Goal: Leave review/rating: Leave review/rating

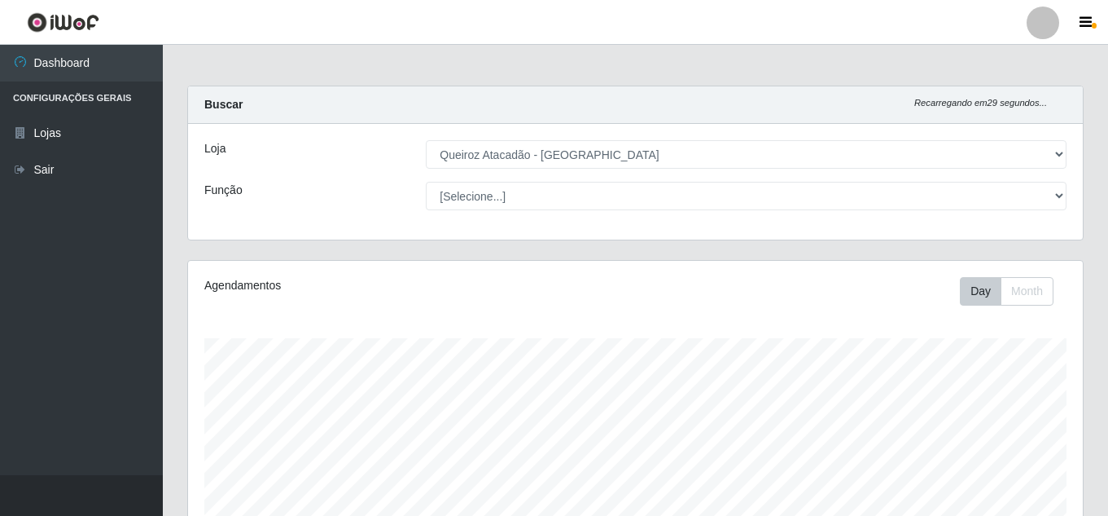
select select "225"
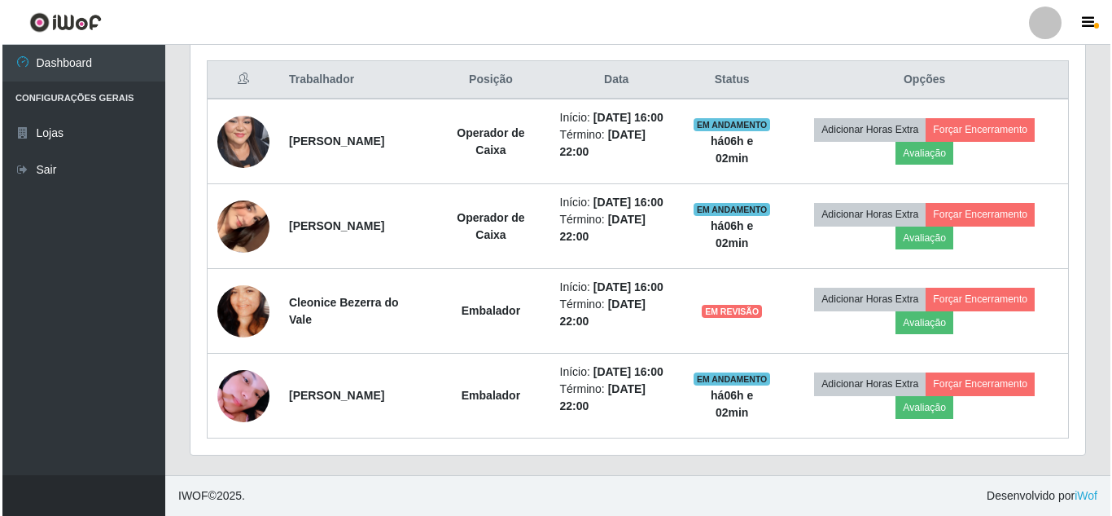
scroll to position [338, 895]
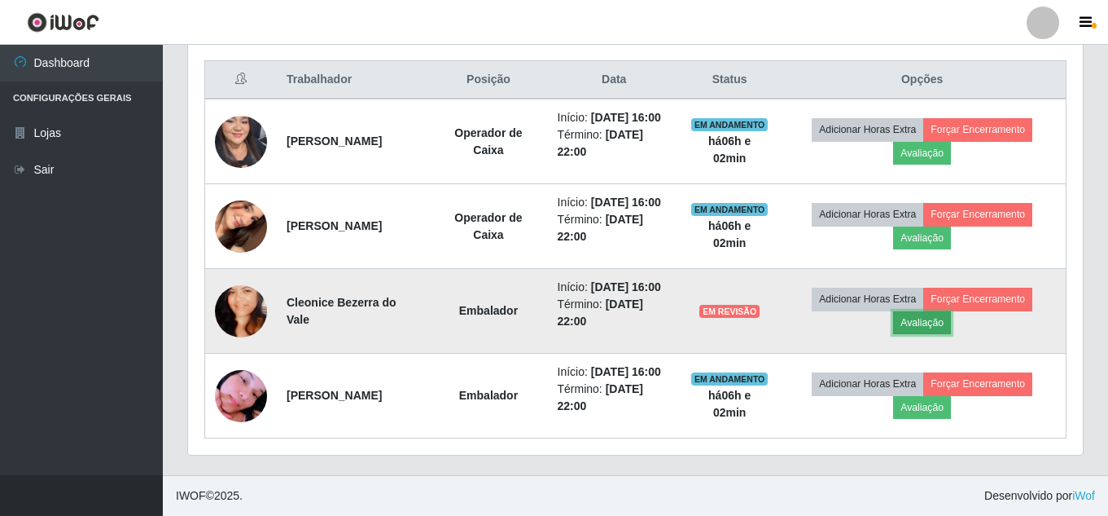
click at [942, 311] on button "Avaliação" at bounding box center [922, 322] width 58 height 23
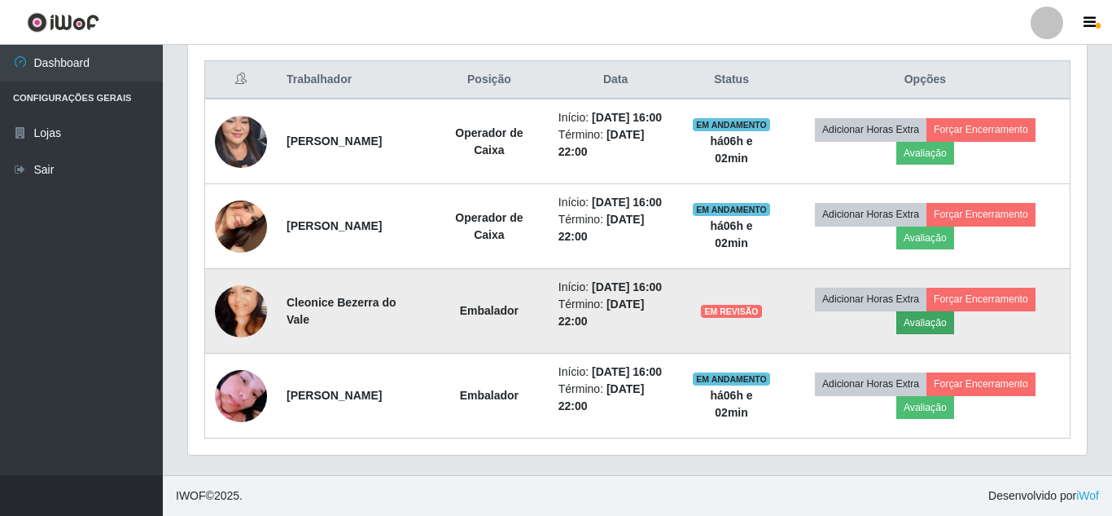
scroll to position [338, 887]
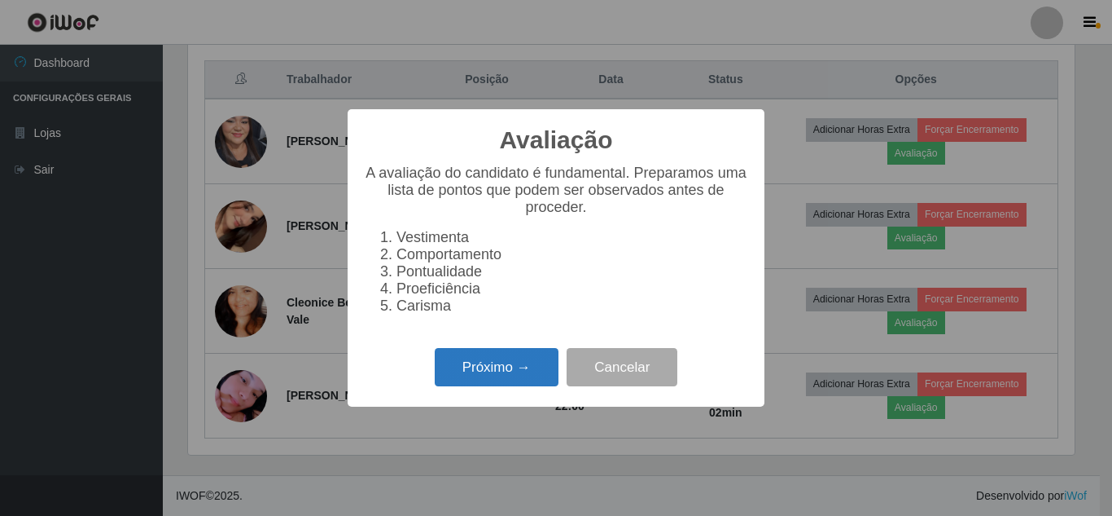
click at [503, 378] on button "Próximo →" at bounding box center [497, 367] width 124 height 38
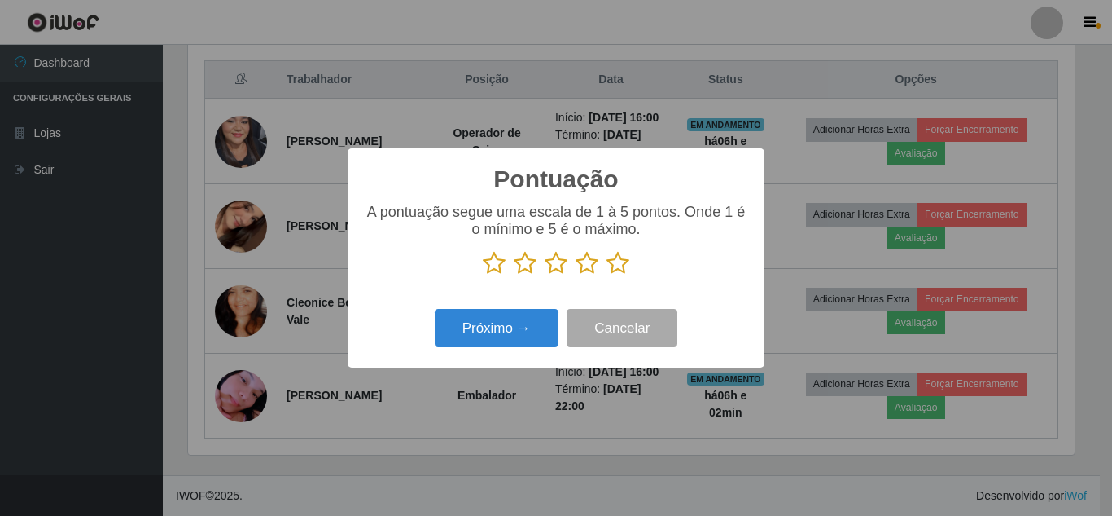
click at [615, 261] on icon at bounding box center [618, 263] width 23 height 24
click at [607, 275] on input "radio" at bounding box center [607, 275] width 0 height 0
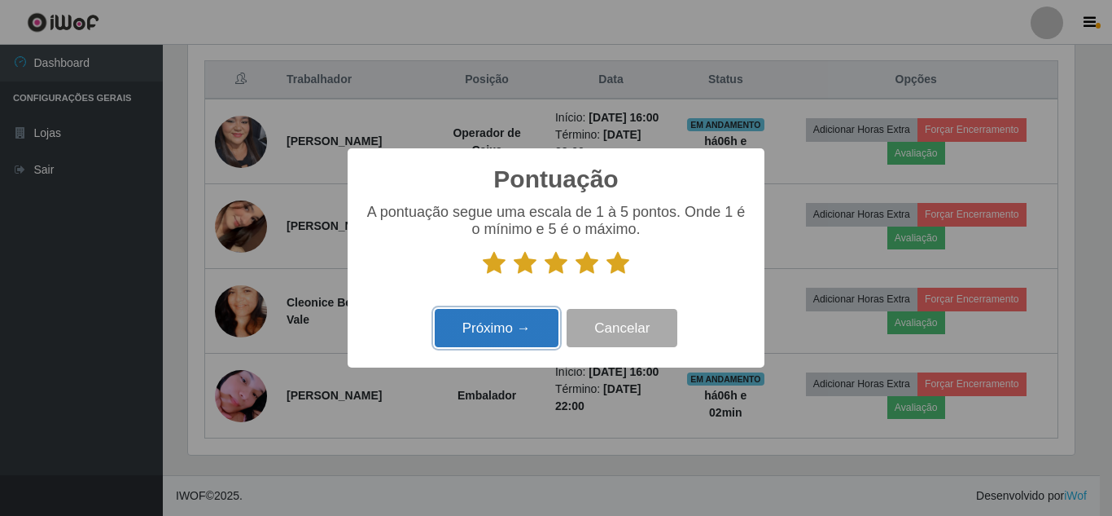
click at [524, 328] on button "Próximo →" at bounding box center [497, 328] width 124 height 38
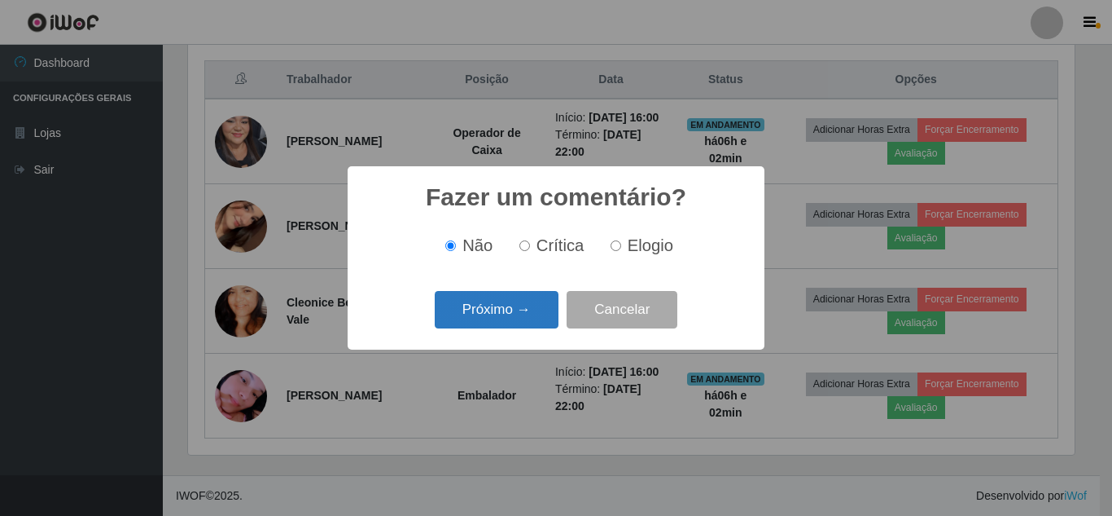
click at [522, 326] on button "Próximo →" at bounding box center [497, 310] width 124 height 38
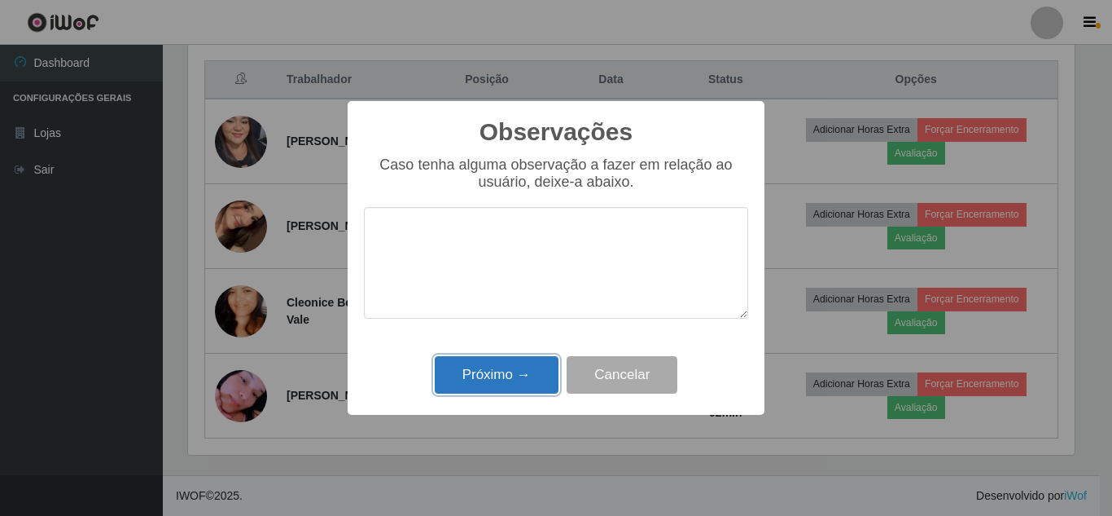
click at [510, 382] on button "Próximo →" at bounding box center [497, 375] width 124 height 38
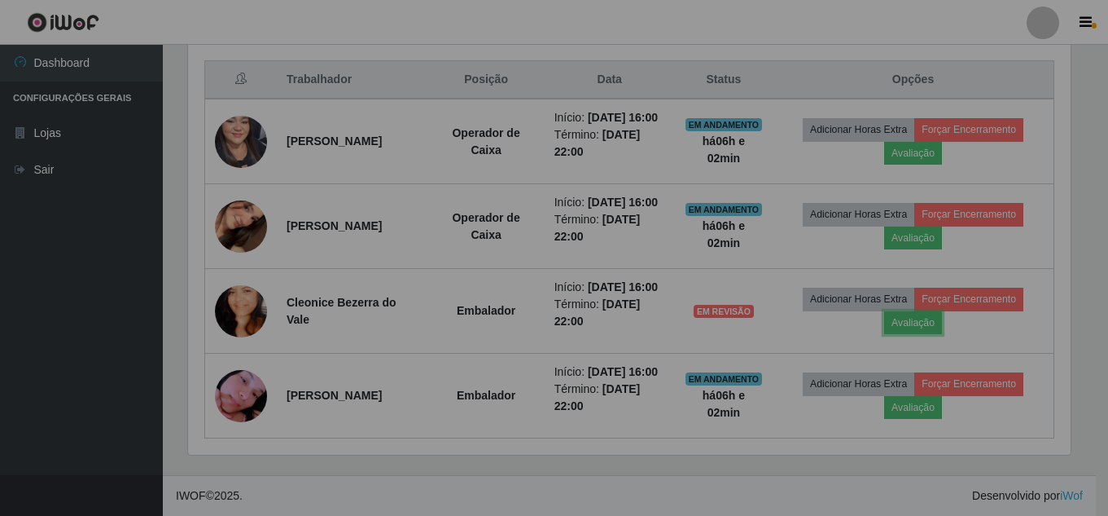
scroll to position [338, 895]
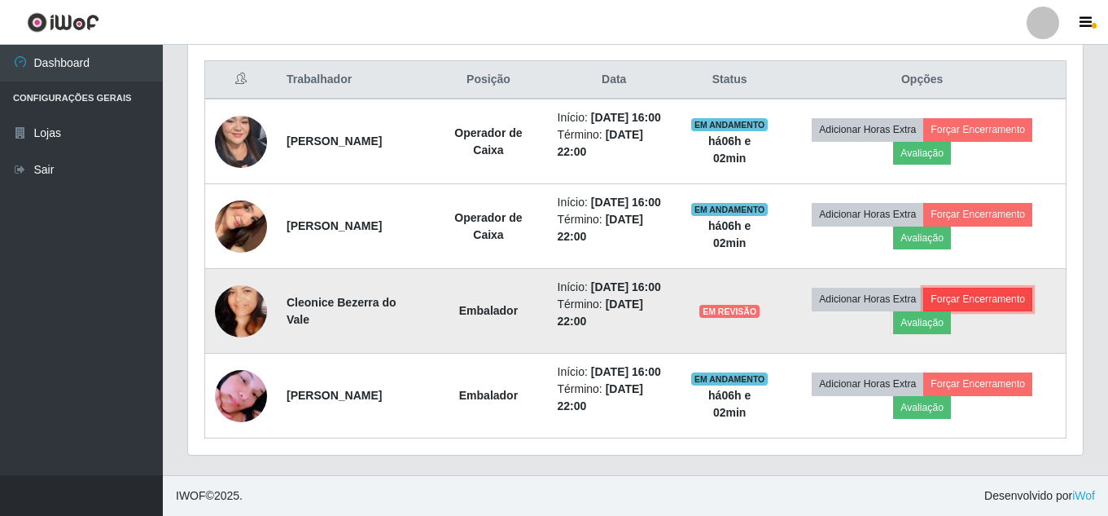
click at [1009, 287] on button "Forçar Encerramento" at bounding box center [978, 298] width 109 height 23
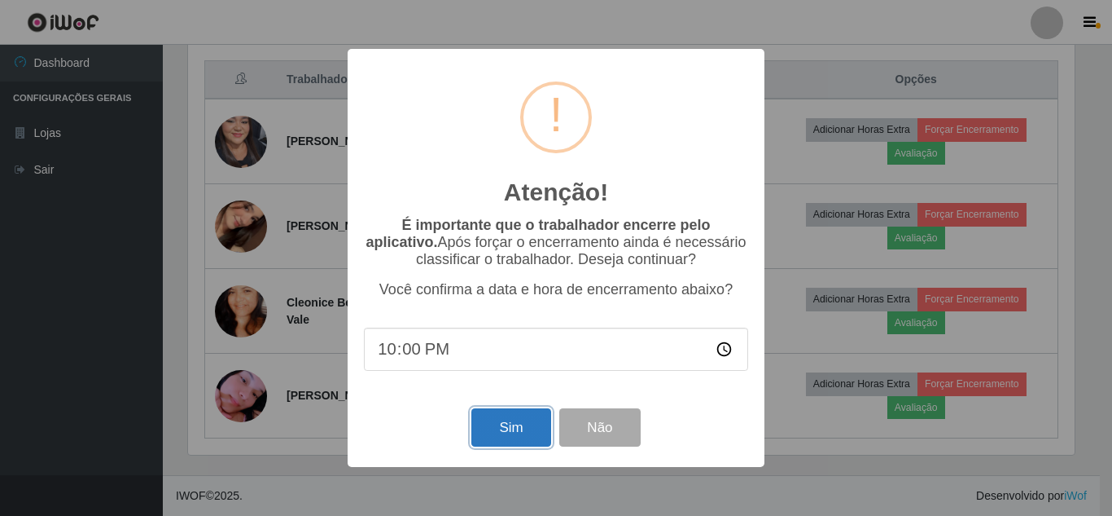
click at [516, 443] on button "Sim" at bounding box center [511, 427] width 79 height 38
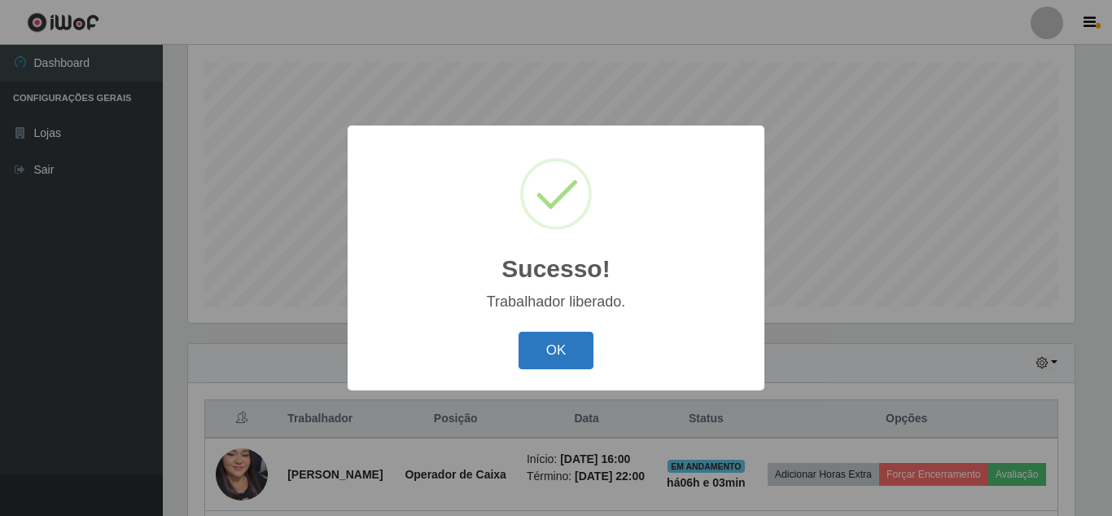
click at [556, 353] on button "OK" at bounding box center [557, 350] width 76 height 38
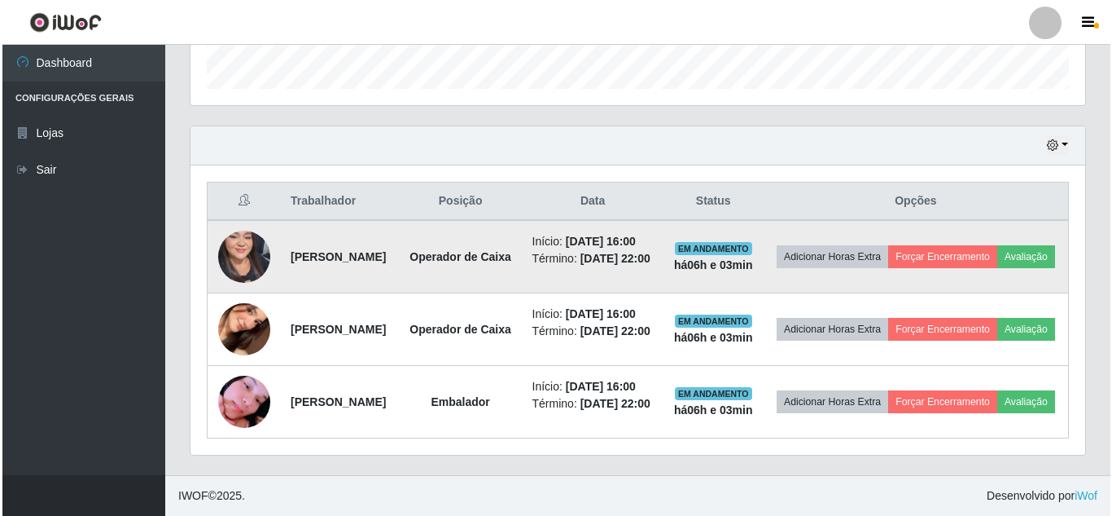
scroll to position [581, 0]
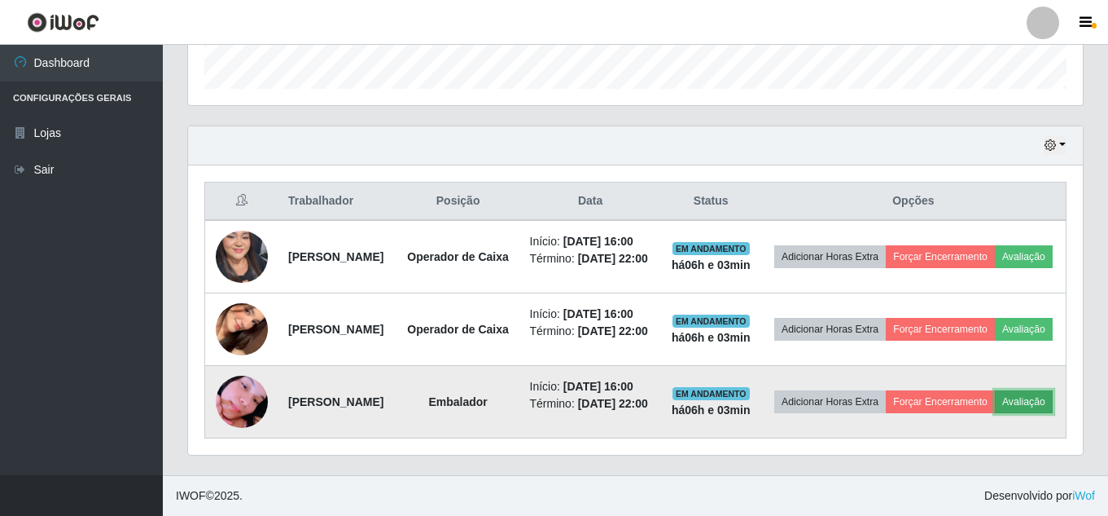
click at [995, 397] on button "Avaliação" at bounding box center [1024, 401] width 58 height 23
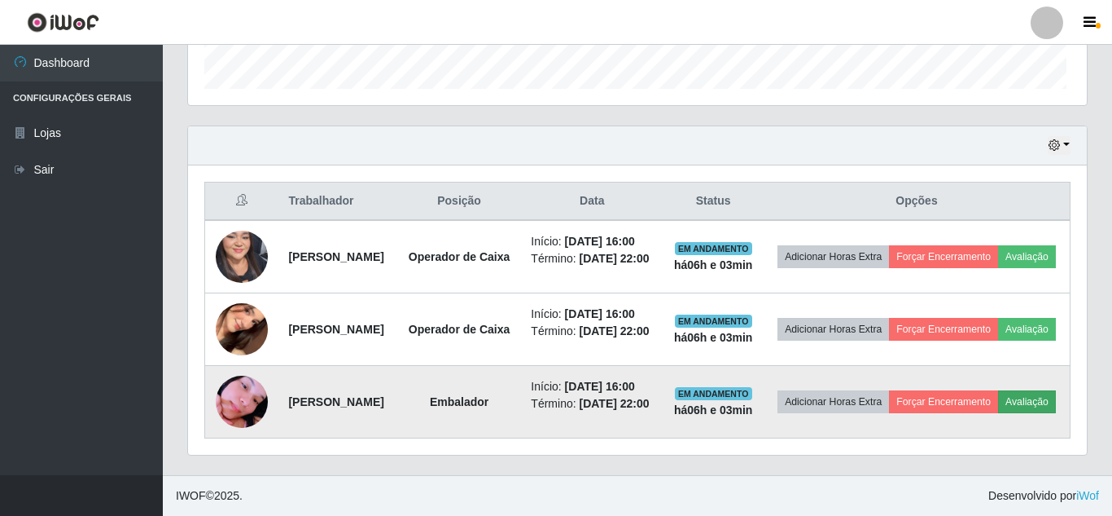
scroll to position [338, 887]
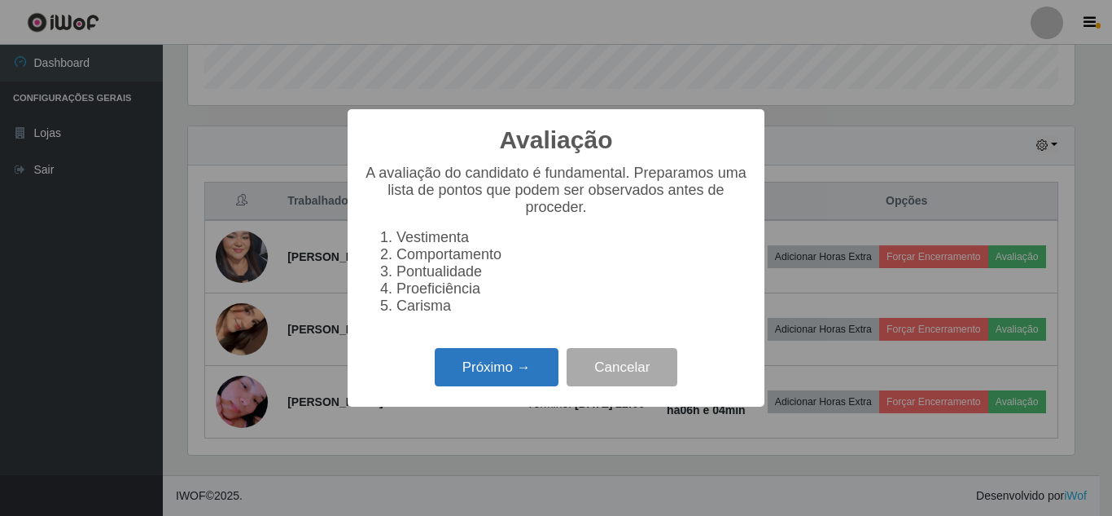
click at [507, 369] on button "Próximo →" at bounding box center [497, 367] width 124 height 38
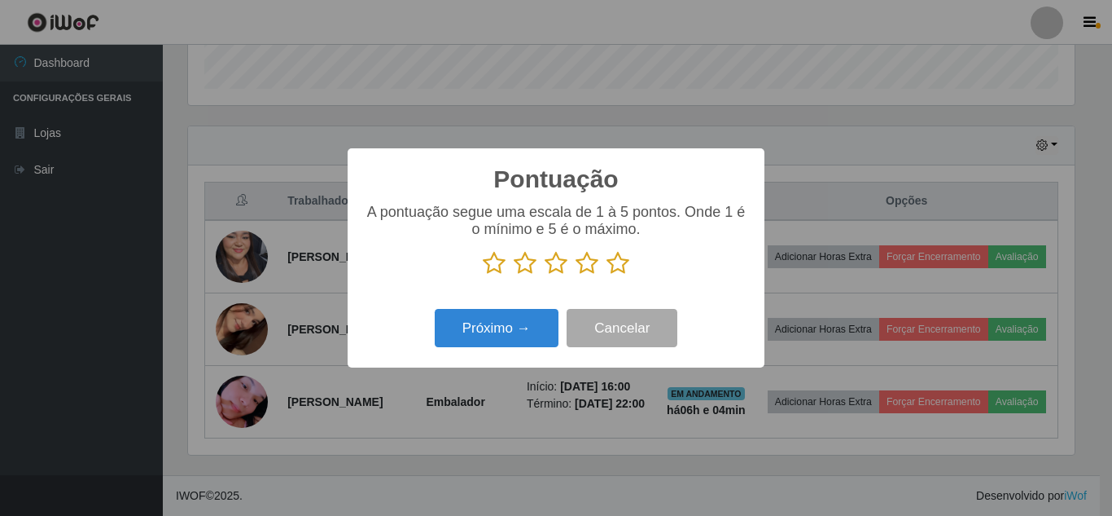
click at [625, 266] on icon at bounding box center [618, 263] width 23 height 24
click at [607, 275] on input "radio" at bounding box center [607, 275] width 0 height 0
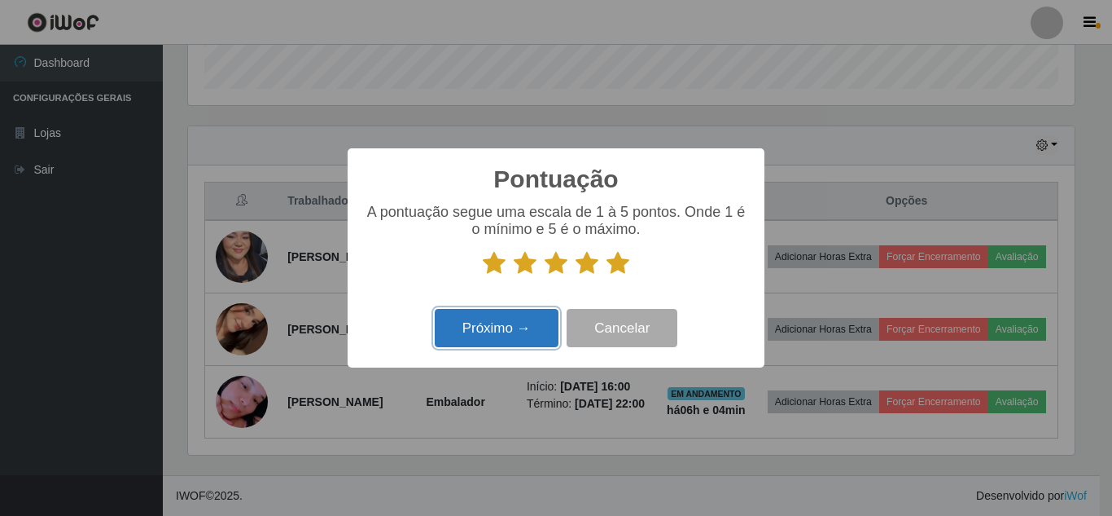
click at [494, 335] on button "Próximo →" at bounding box center [497, 328] width 124 height 38
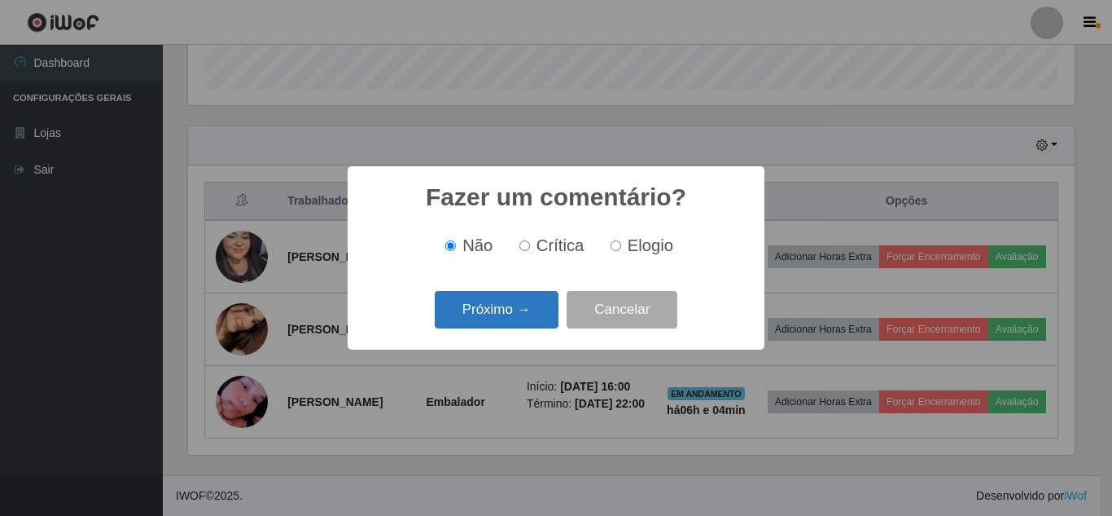
click at [522, 315] on button "Próximo →" at bounding box center [497, 310] width 124 height 38
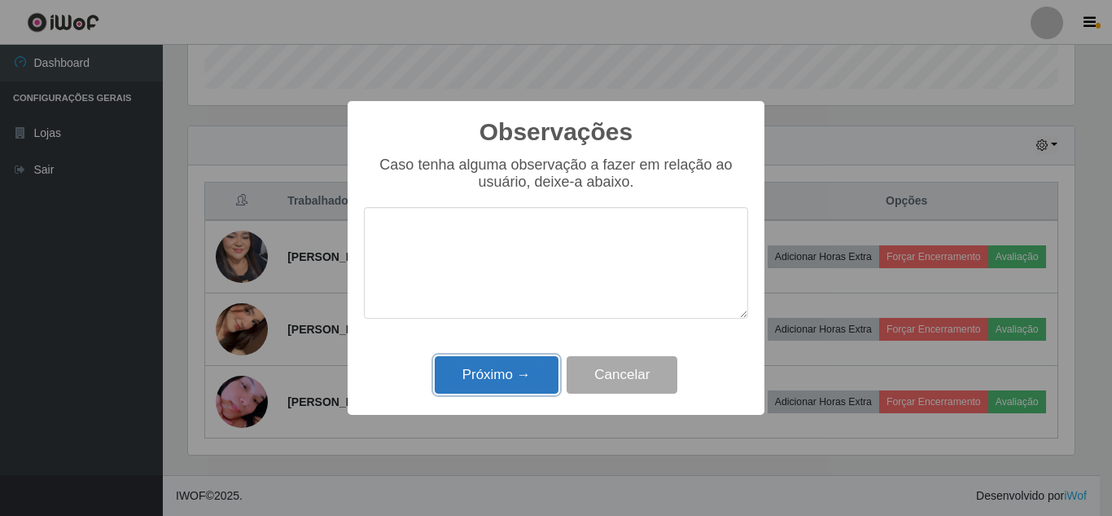
click at [513, 369] on button "Próximo →" at bounding box center [497, 375] width 124 height 38
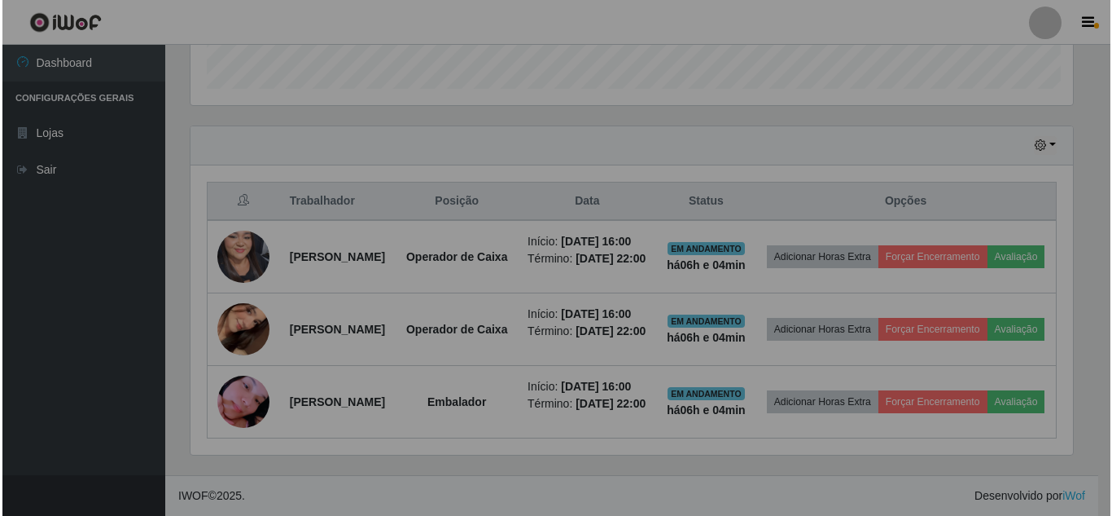
scroll to position [338, 895]
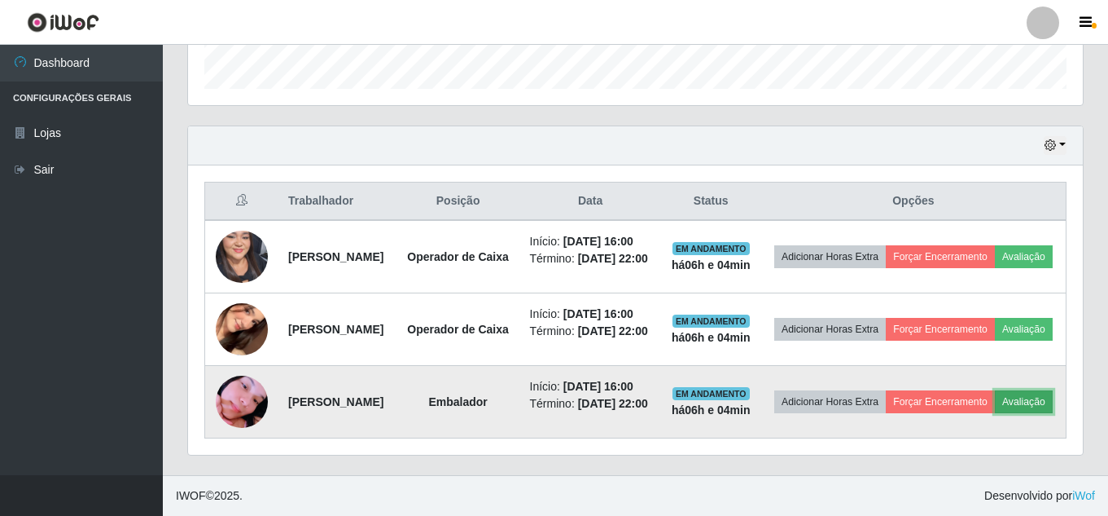
click at [995, 401] on button "Avaliação" at bounding box center [1024, 401] width 58 height 23
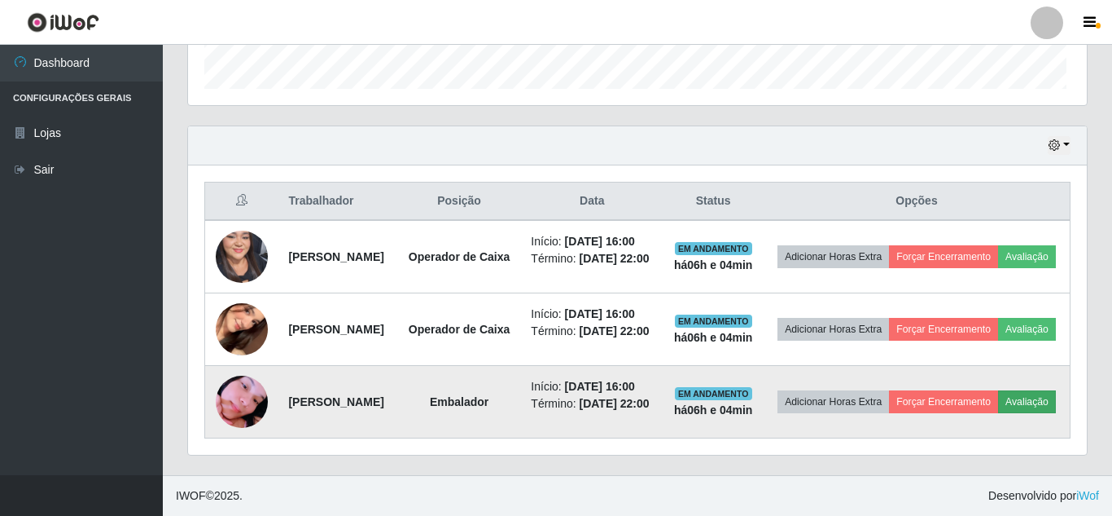
scroll to position [338, 887]
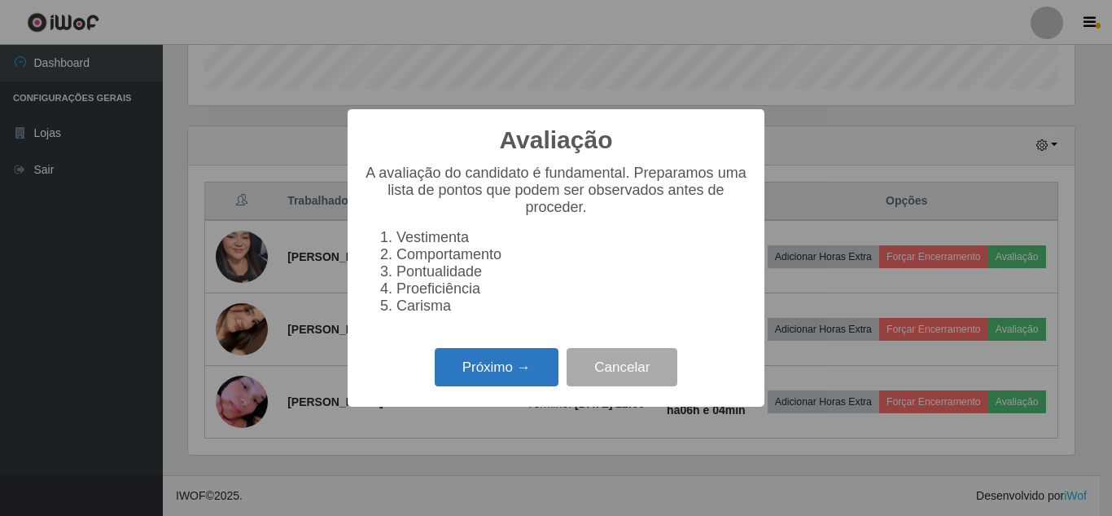
click at [517, 381] on button "Próximo →" at bounding box center [497, 367] width 124 height 38
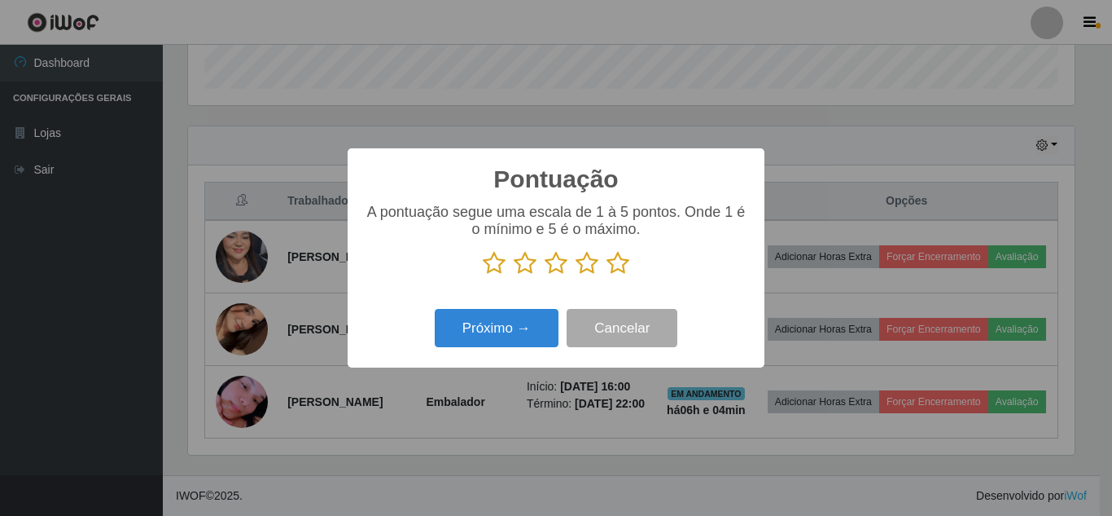
click at [624, 267] on icon at bounding box center [618, 263] width 23 height 24
click at [607, 275] on input "radio" at bounding box center [607, 275] width 0 height 0
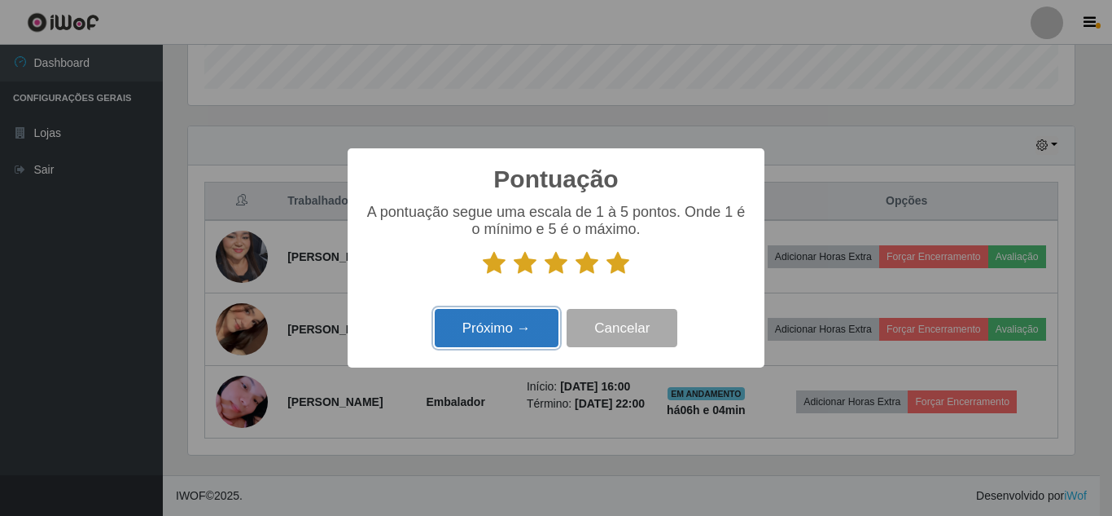
click at [489, 331] on button "Próximo →" at bounding box center [497, 328] width 124 height 38
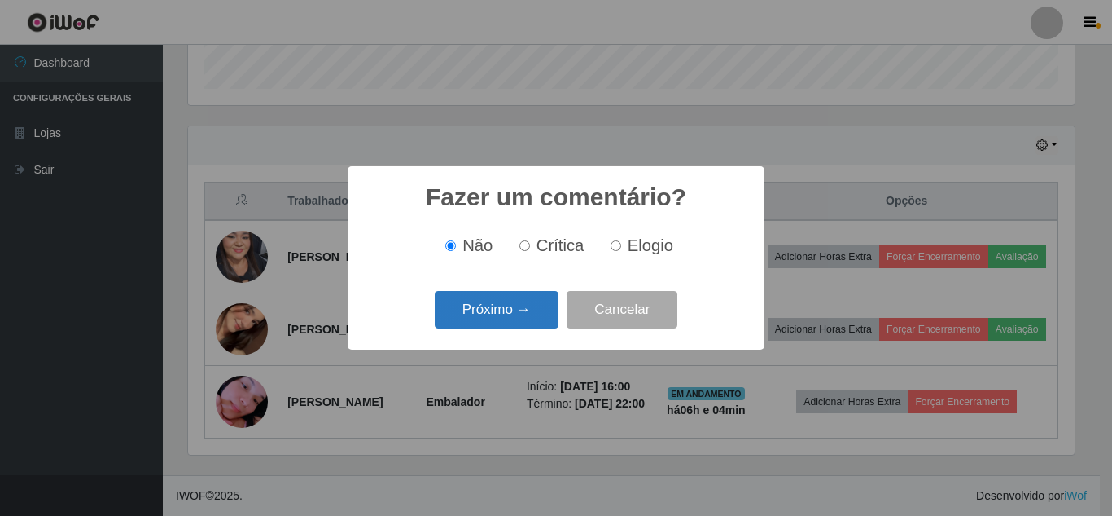
click at [506, 314] on button "Próximo →" at bounding box center [497, 310] width 124 height 38
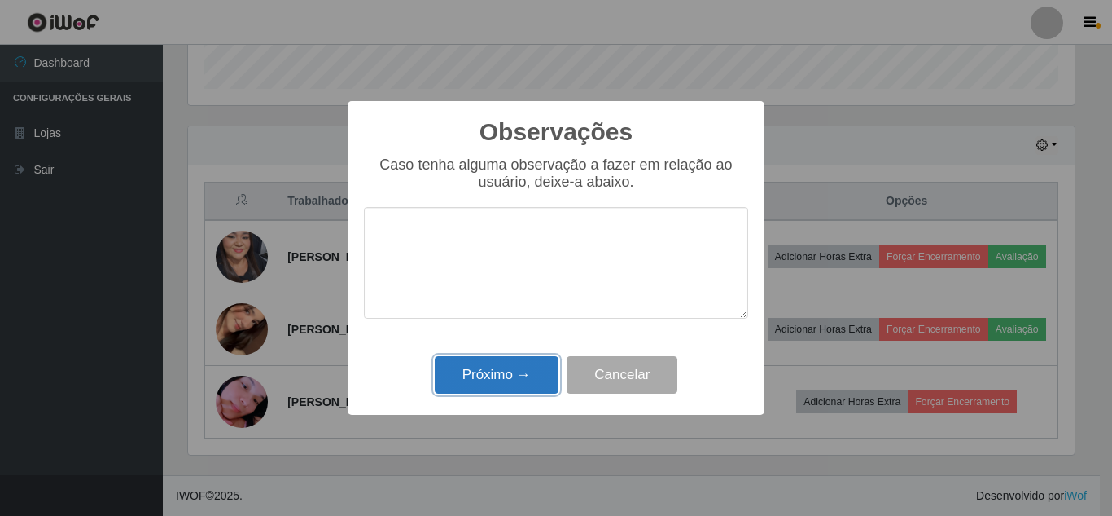
click at [491, 379] on button "Próximo →" at bounding box center [497, 375] width 124 height 38
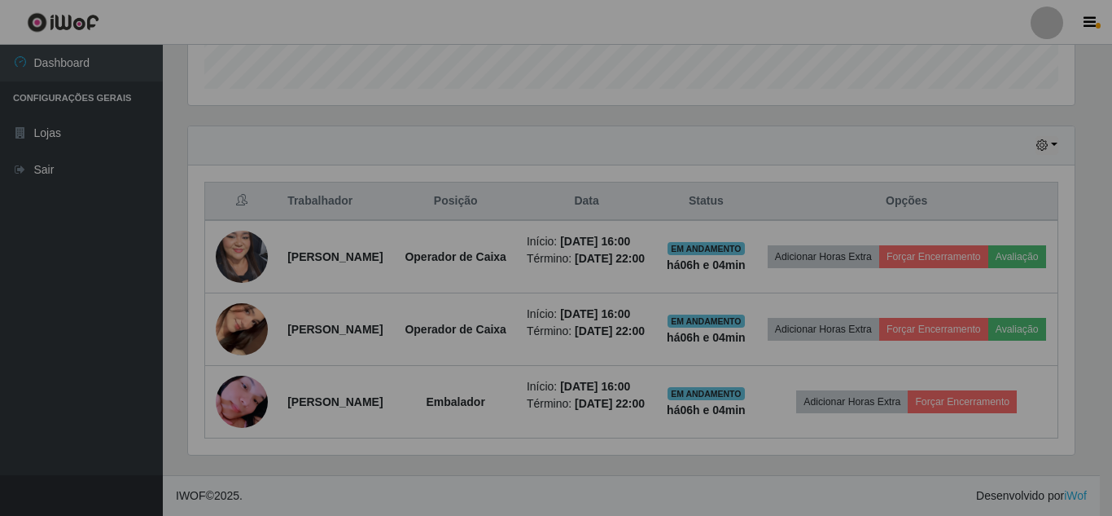
scroll to position [338, 895]
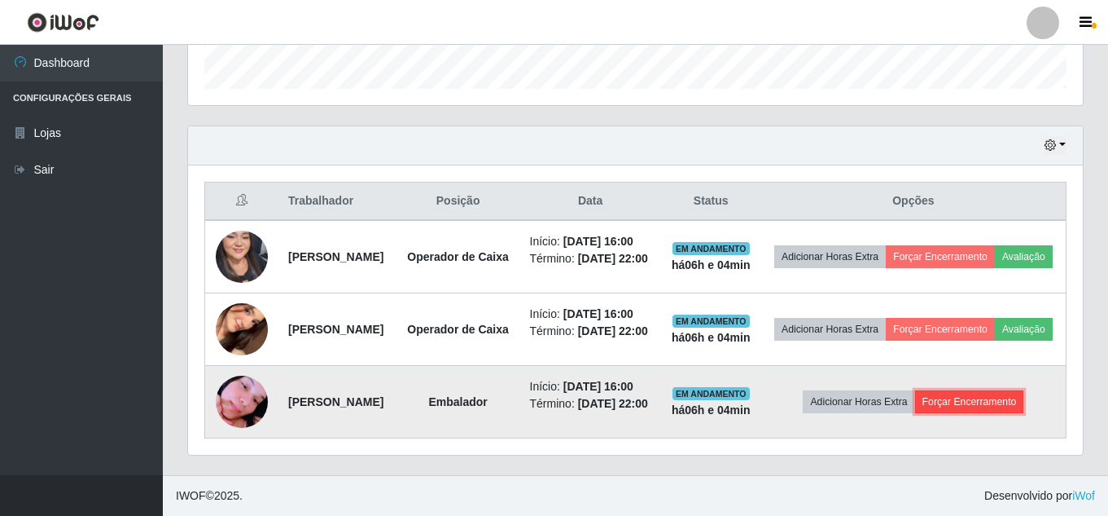
click at [1010, 390] on button "Forçar Encerramento" at bounding box center [969, 401] width 109 height 23
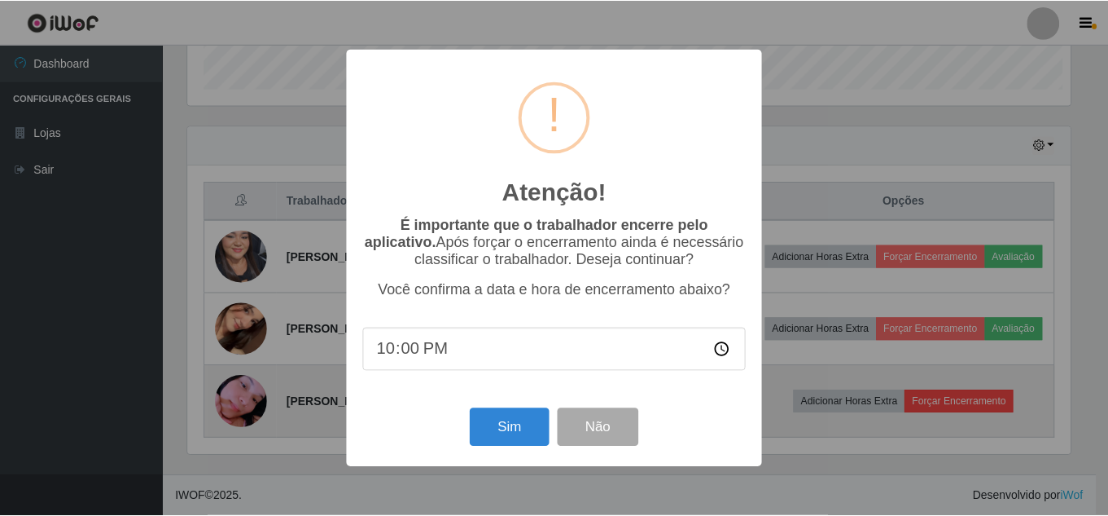
scroll to position [338, 887]
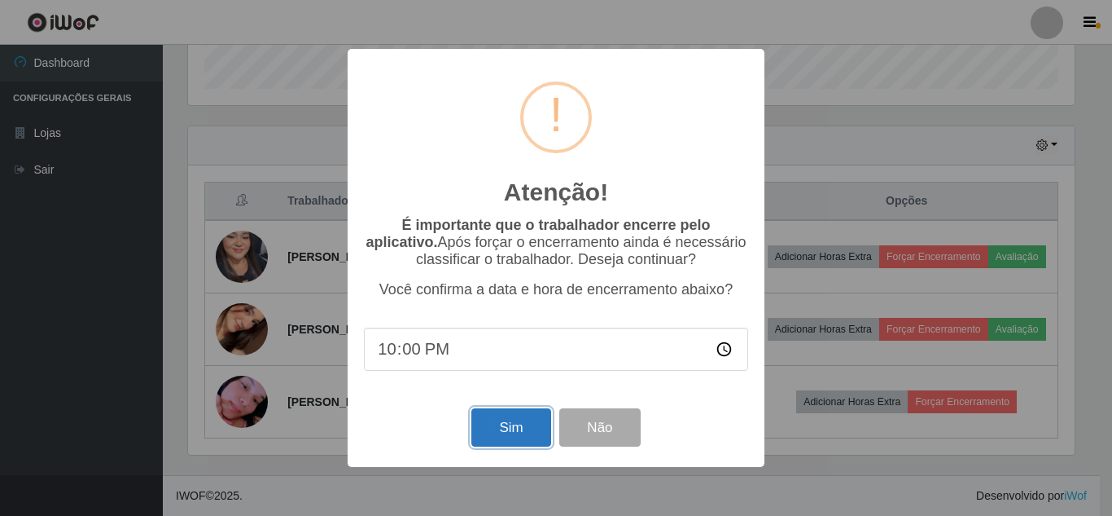
click at [519, 430] on button "Sim" at bounding box center [511, 427] width 79 height 38
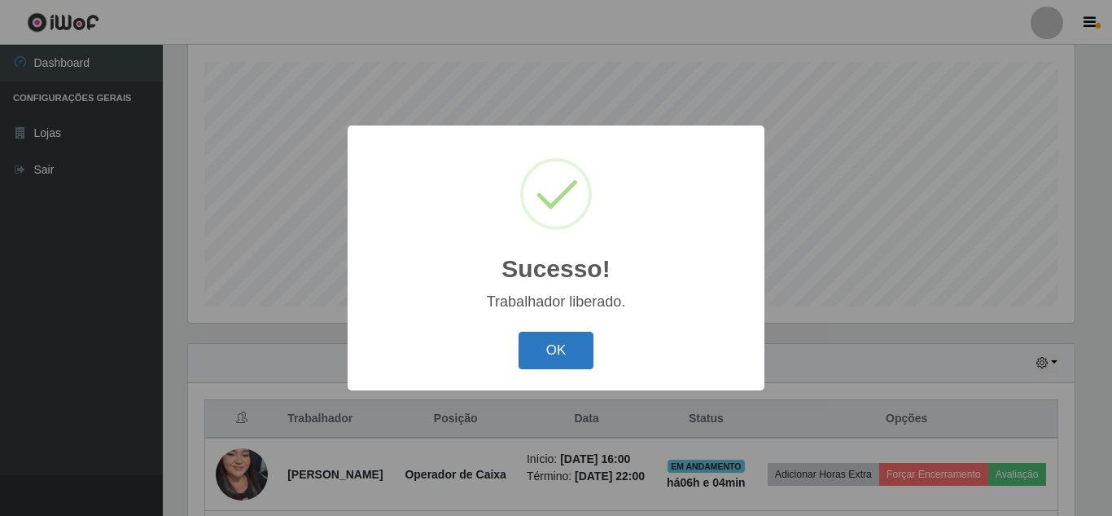
click at [556, 360] on button "OK" at bounding box center [557, 350] width 76 height 38
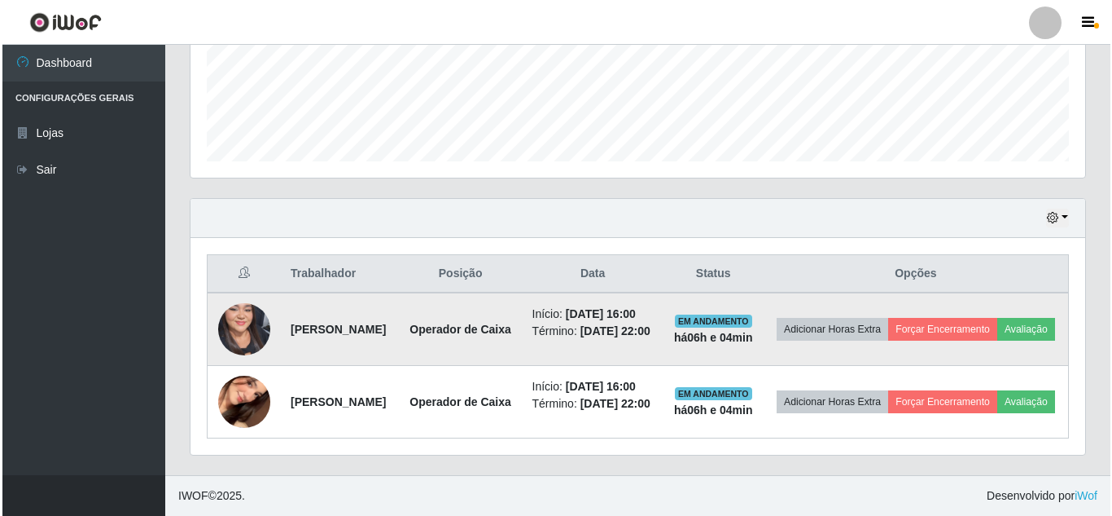
scroll to position [480, 0]
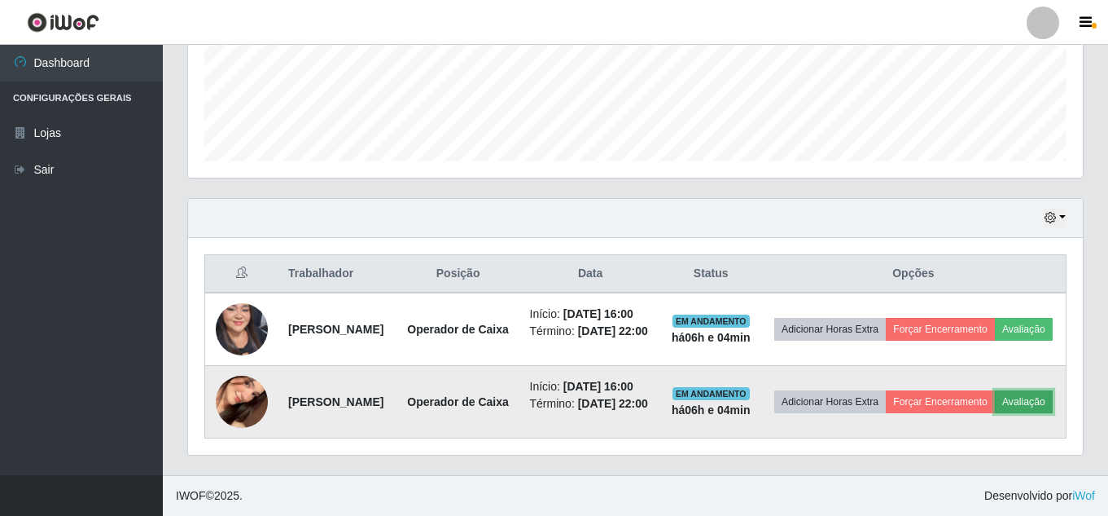
click at [995, 401] on button "Avaliação" at bounding box center [1024, 401] width 58 height 23
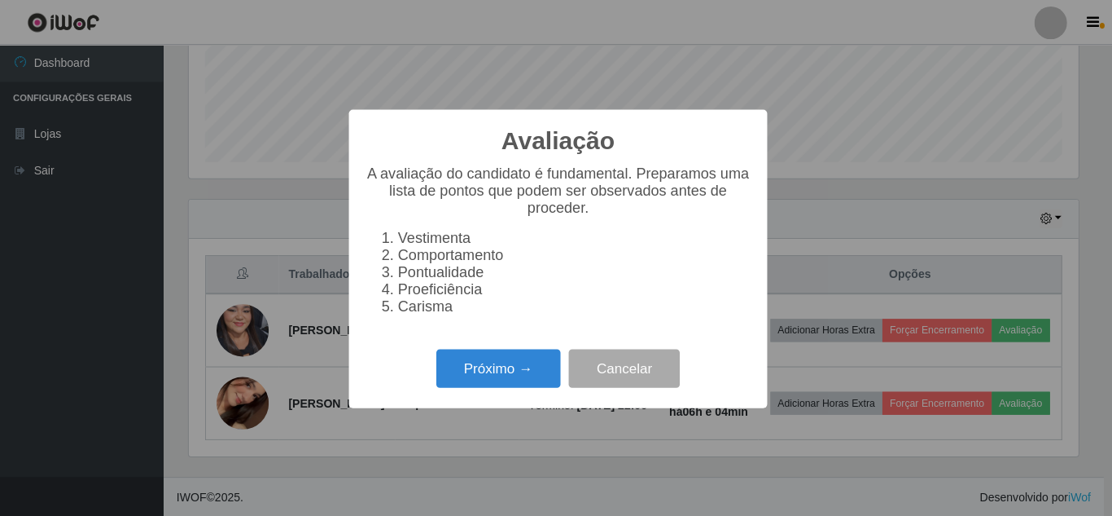
scroll to position [338, 887]
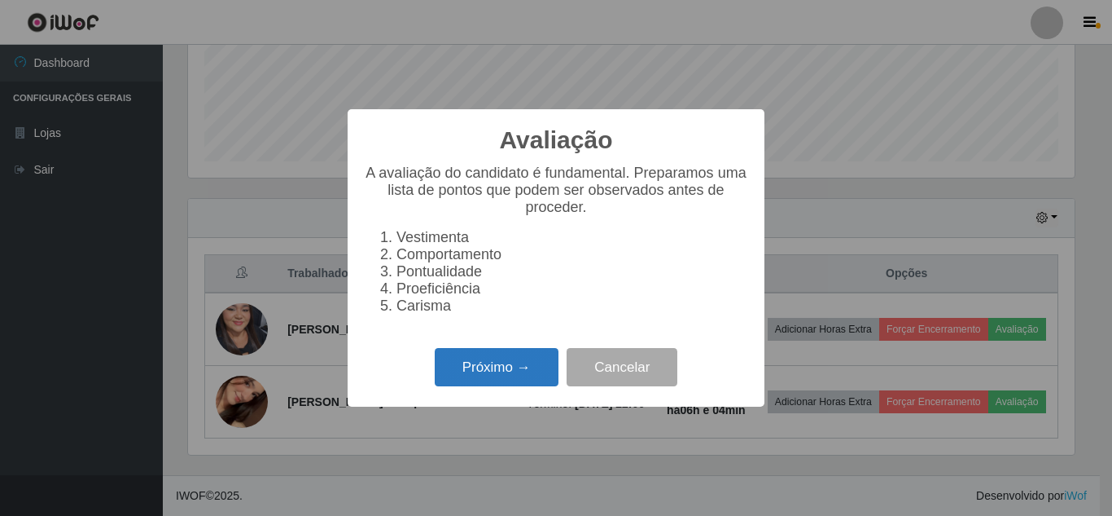
click at [478, 370] on button "Próximo →" at bounding box center [497, 367] width 124 height 38
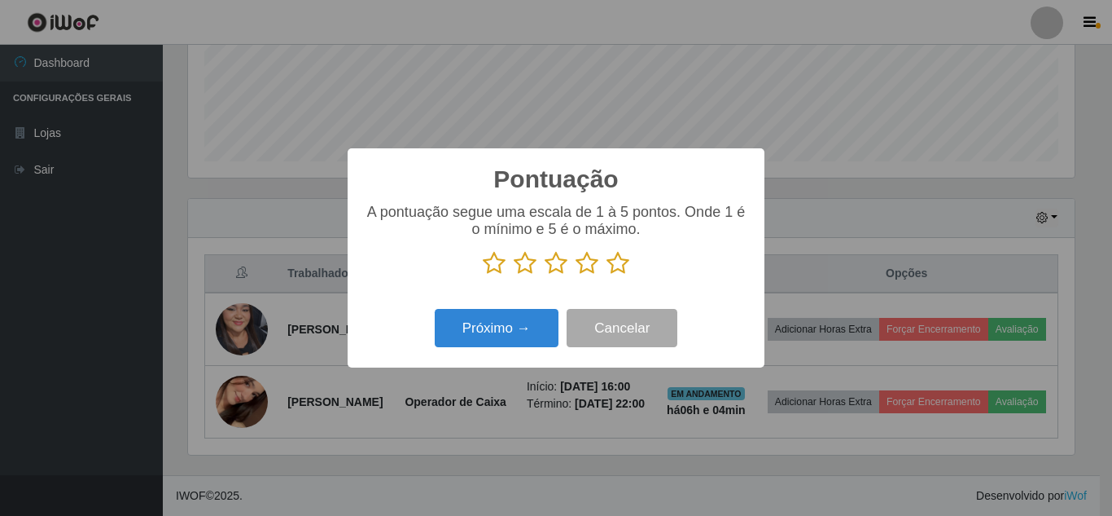
click at [622, 267] on icon at bounding box center [618, 263] width 23 height 24
click at [607, 275] on input "radio" at bounding box center [607, 275] width 0 height 0
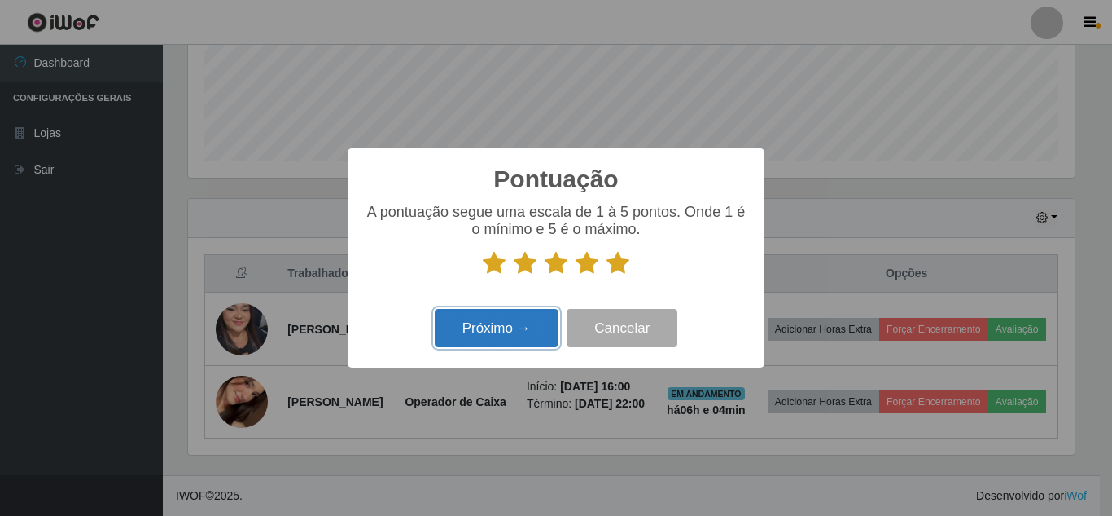
click at [501, 333] on button "Próximo →" at bounding box center [497, 328] width 124 height 38
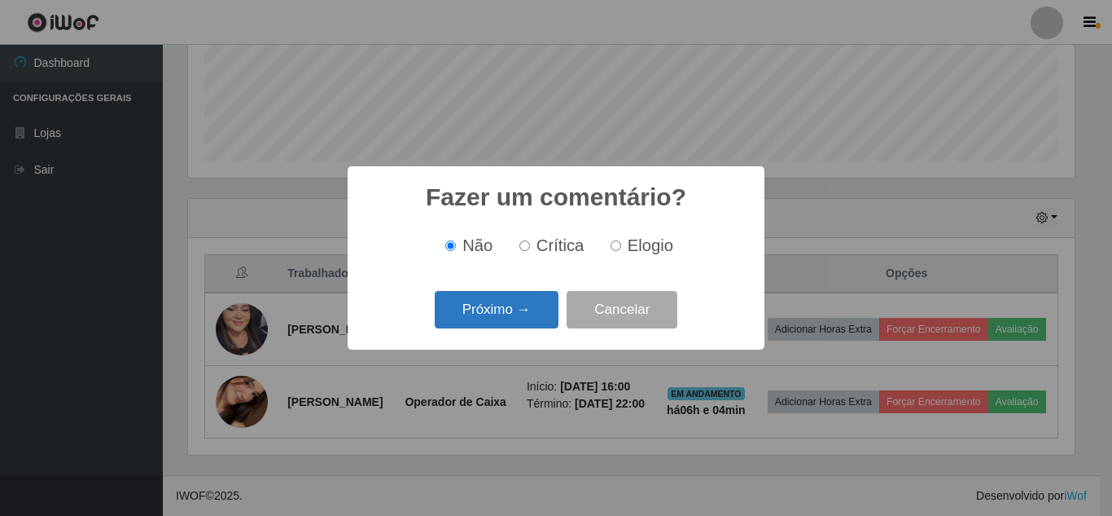
click at [516, 314] on button "Próximo →" at bounding box center [497, 310] width 124 height 38
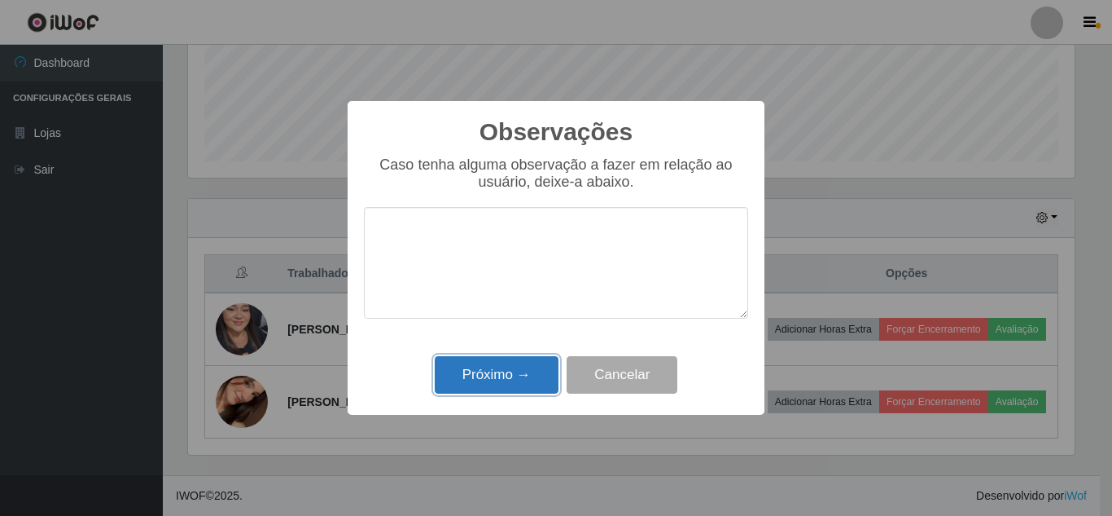
click at [492, 385] on button "Próximo →" at bounding box center [497, 375] width 124 height 38
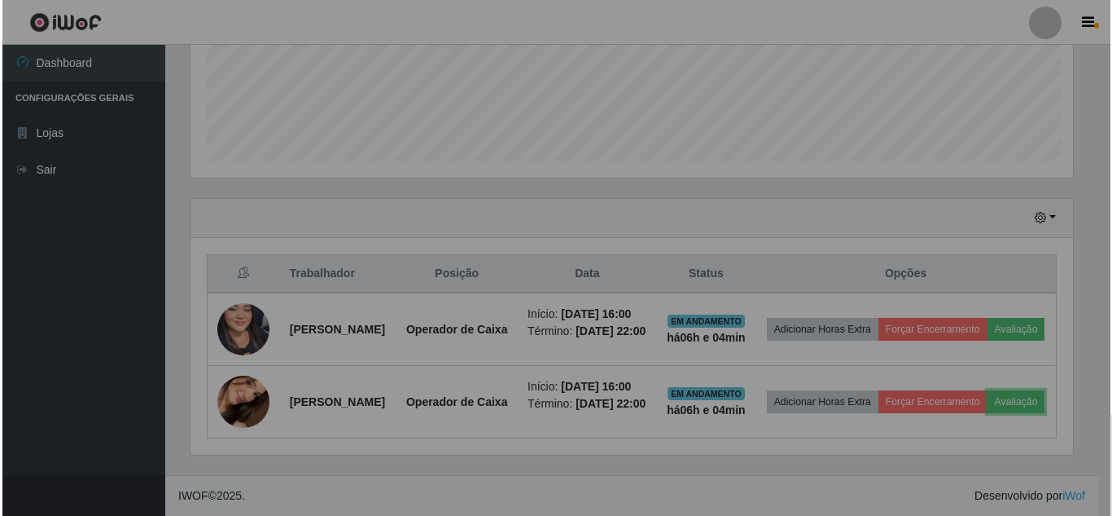
scroll to position [338, 895]
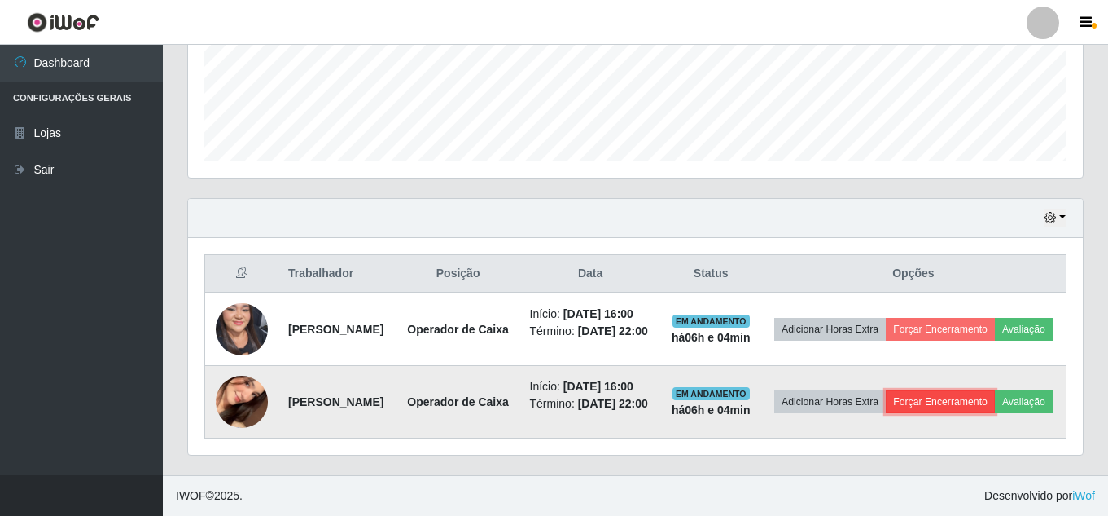
click at [987, 390] on button "Forçar Encerramento" at bounding box center [940, 401] width 109 height 23
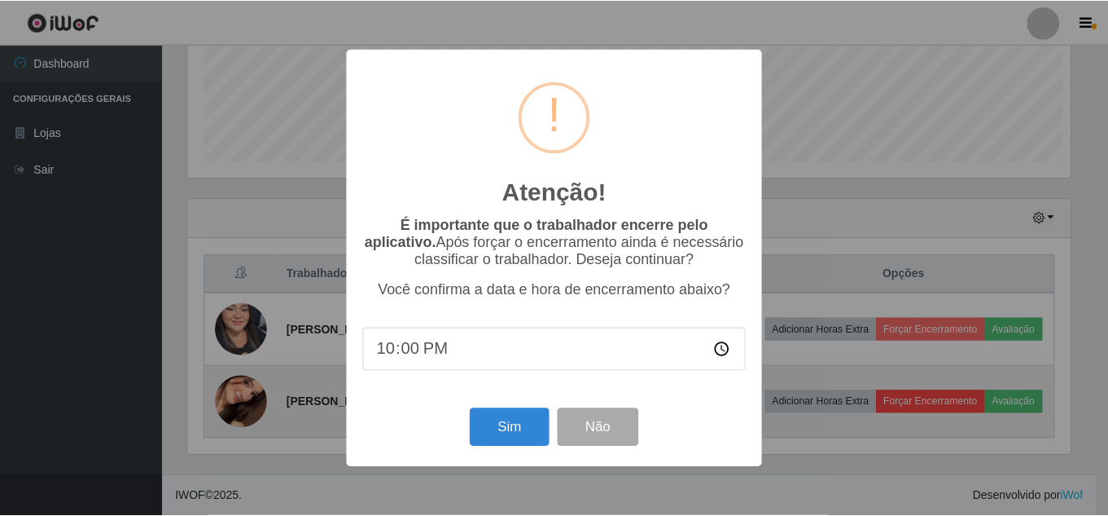
scroll to position [338, 887]
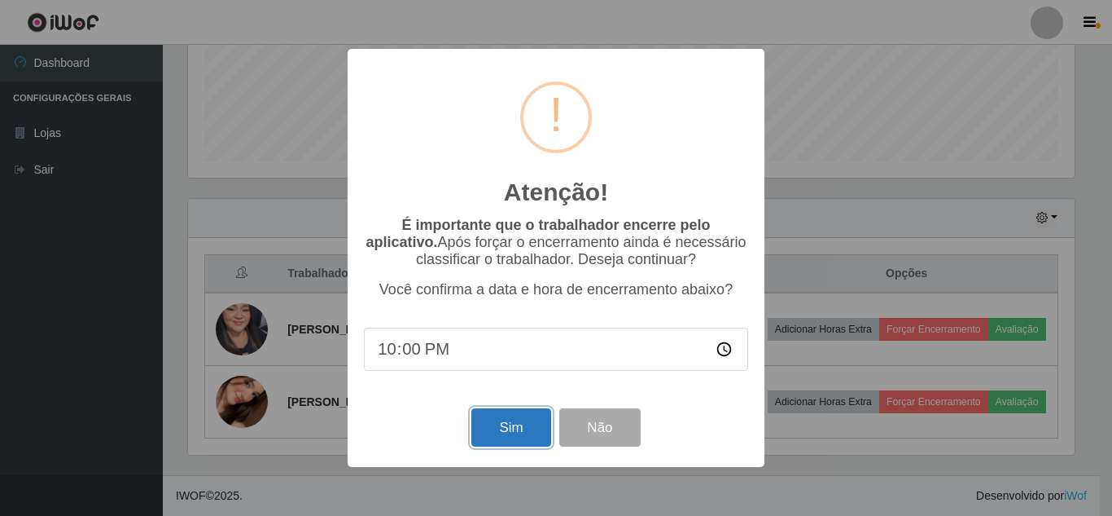
click at [525, 427] on button "Sim" at bounding box center [511, 427] width 79 height 38
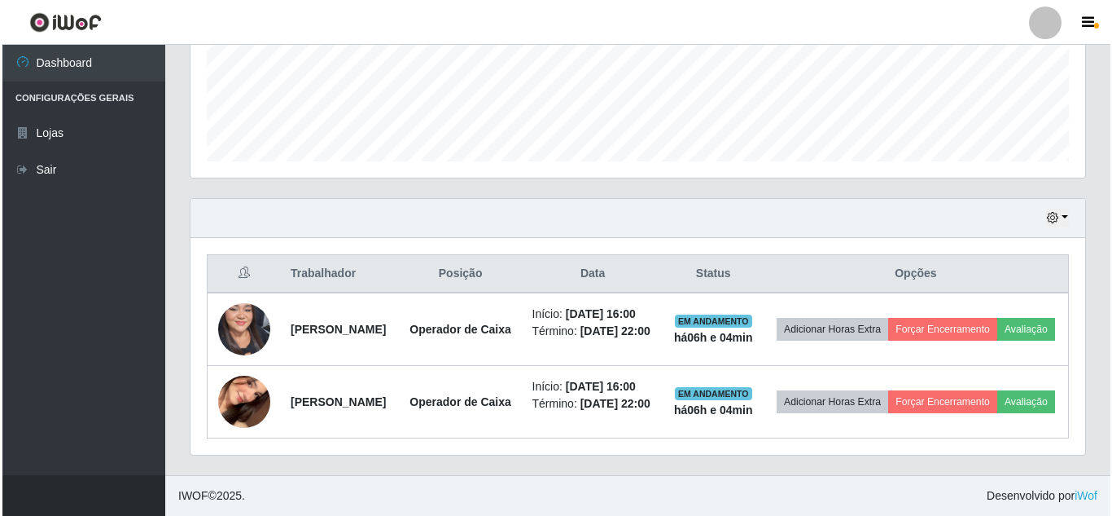
scroll to position [0, 0]
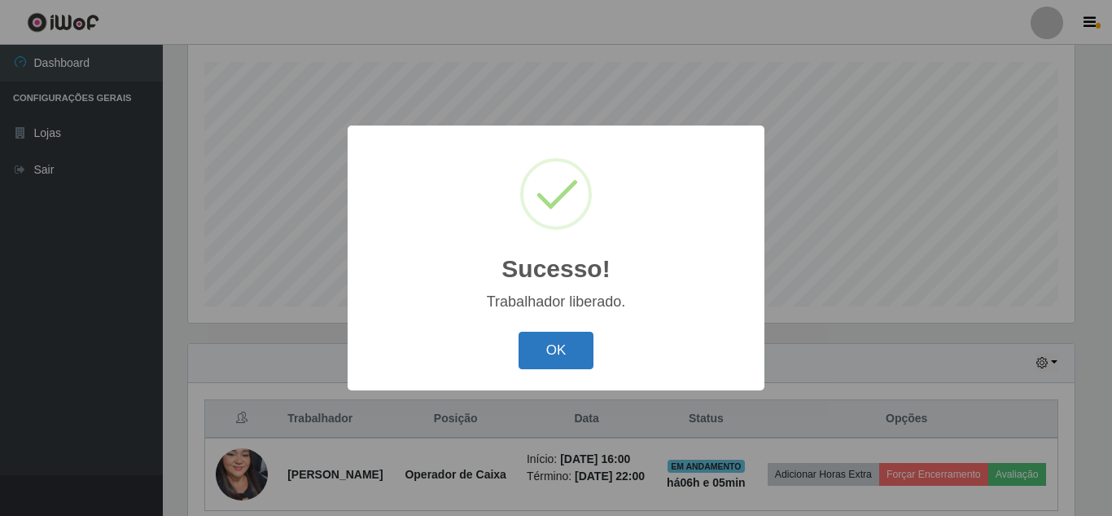
click at [573, 344] on button "OK" at bounding box center [557, 350] width 76 height 38
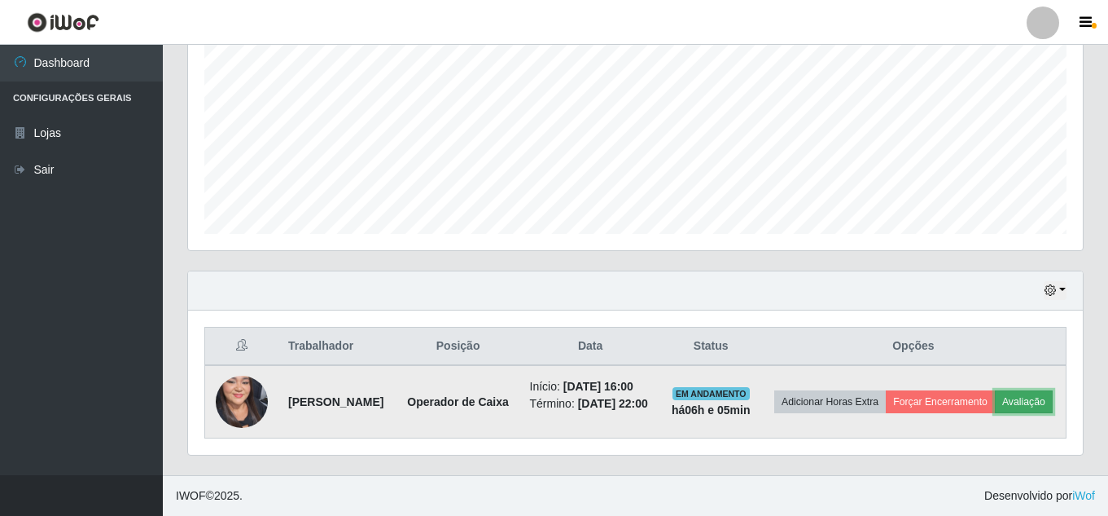
click at [995, 399] on button "Avaliação" at bounding box center [1024, 401] width 58 height 23
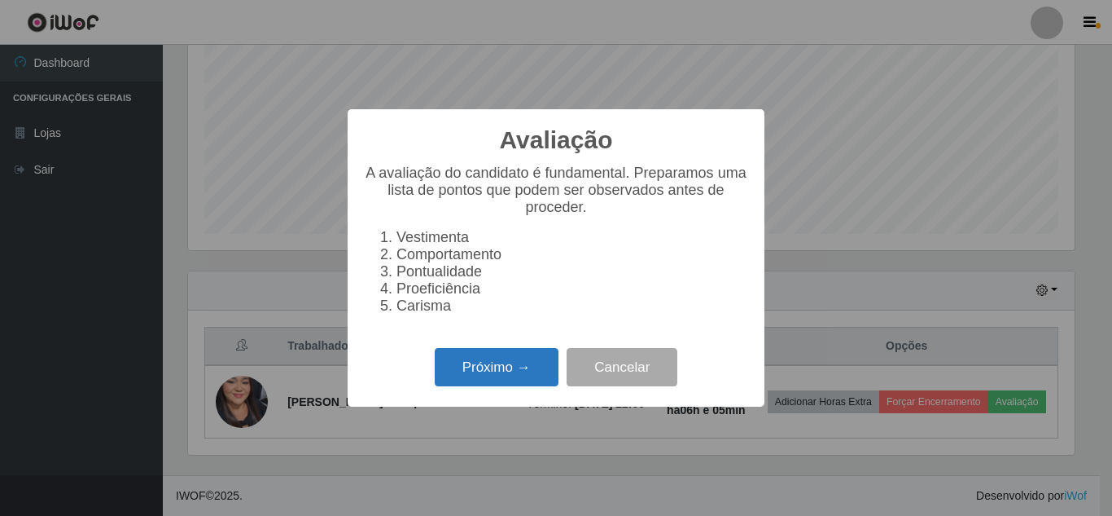
click at [484, 366] on button "Próximo →" at bounding box center [497, 367] width 124 height 38
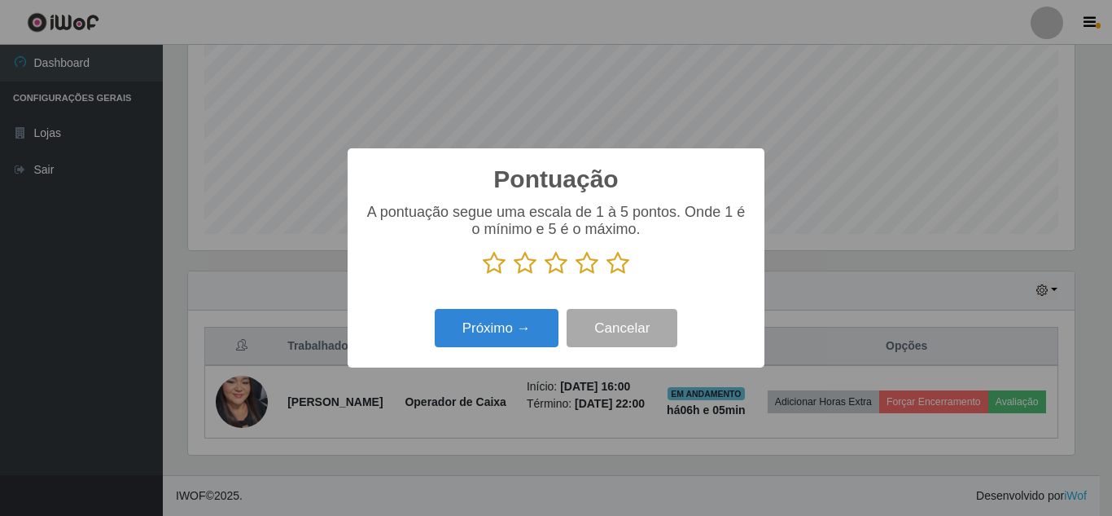
click at [621, 267] on icon at bounding box center [618, 263] width 23 height 24
click at [607, 275] on input "radio" at bounding box center [607, 275] width 0 height 0
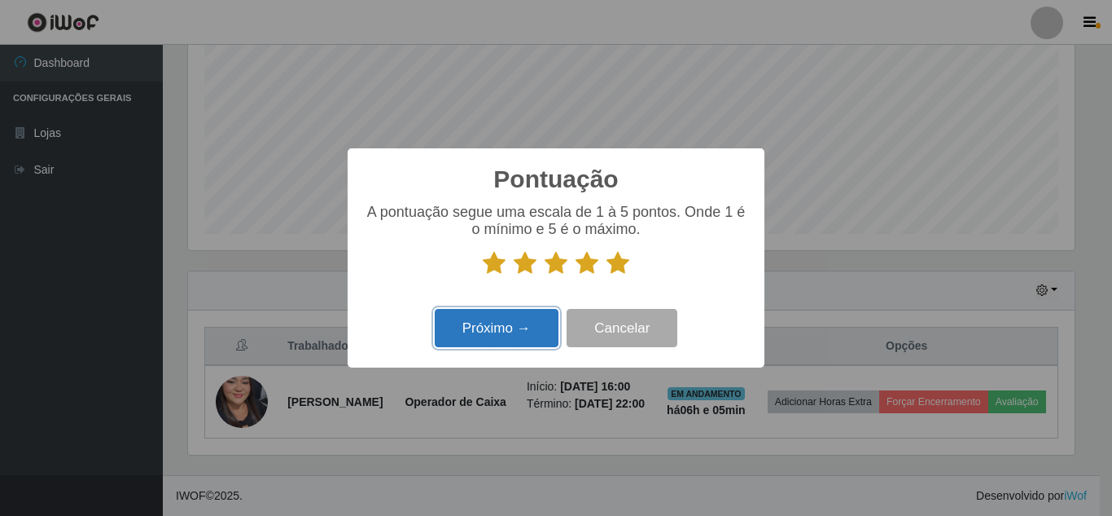
click at [502, 345] on button "Próximo →" at bounding box center [497, 328] width 124 height 38
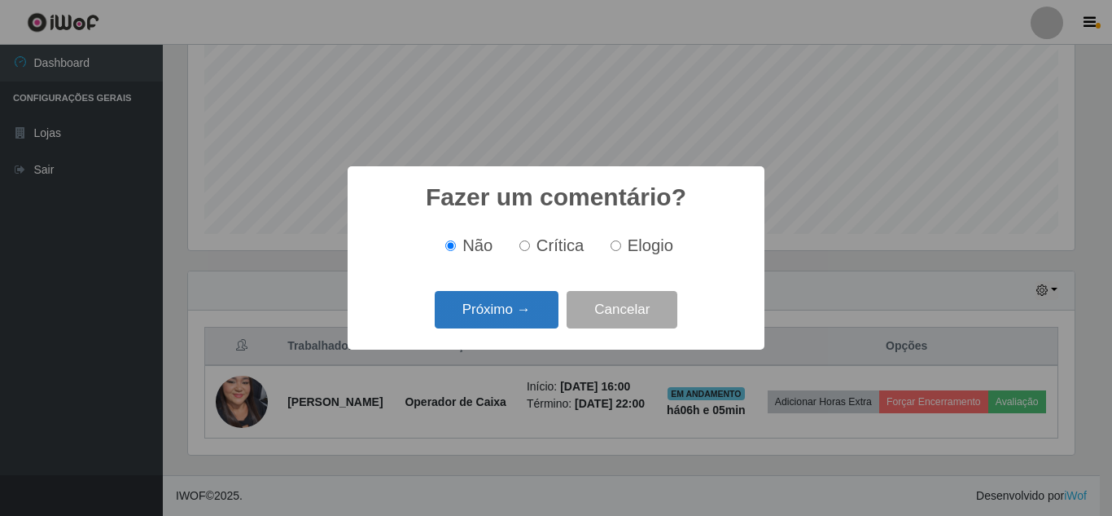
click at [526, 312] on button "Próximo →" at bounding box center [497, 310] width 124 height 38
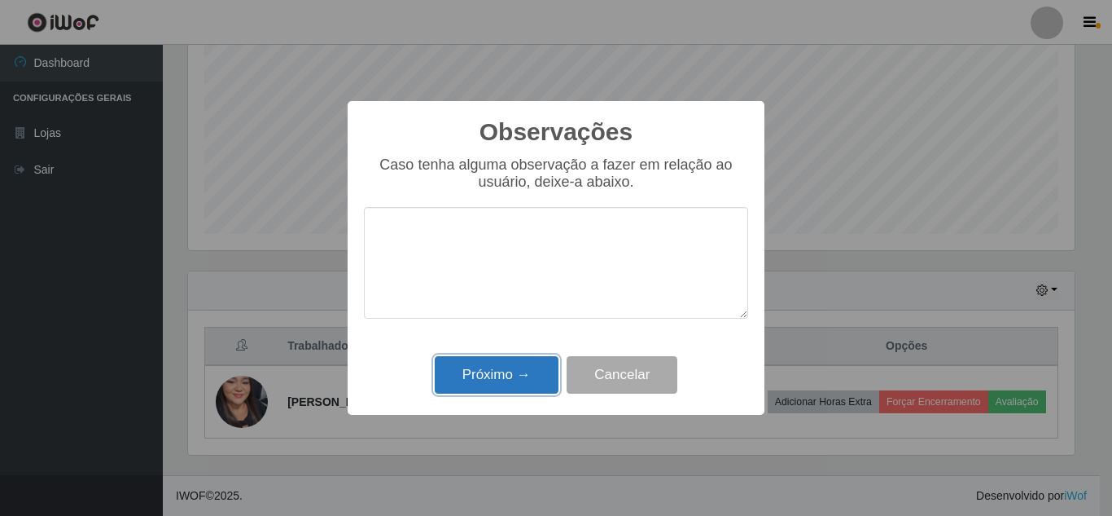
click at [498, 385] on button "Próximo →" at bounding box center [497, 375] width 124 height 38
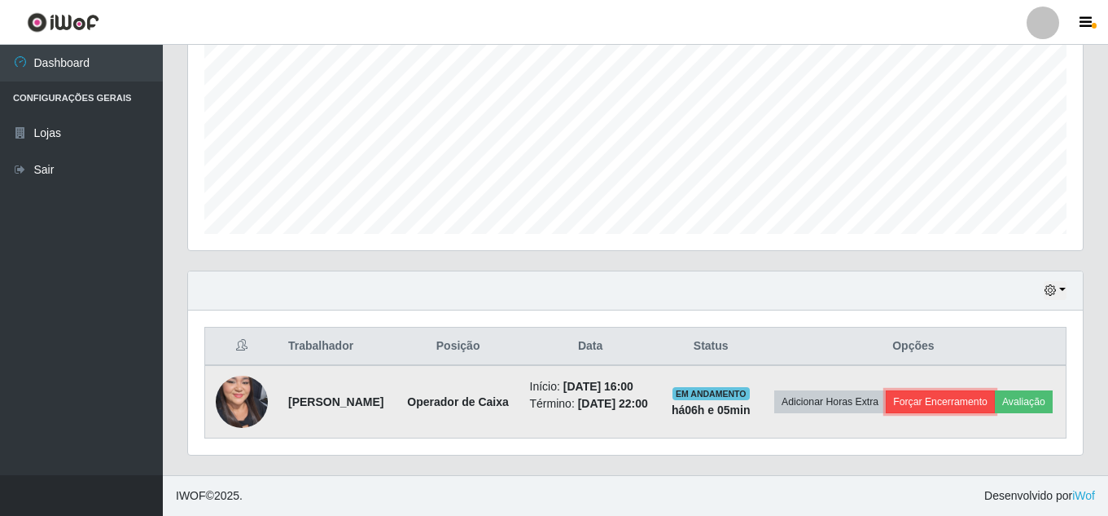
click at [995, 390] on button "Forçar Encerramento" at bounding box center [940, 401] width 109 height 23
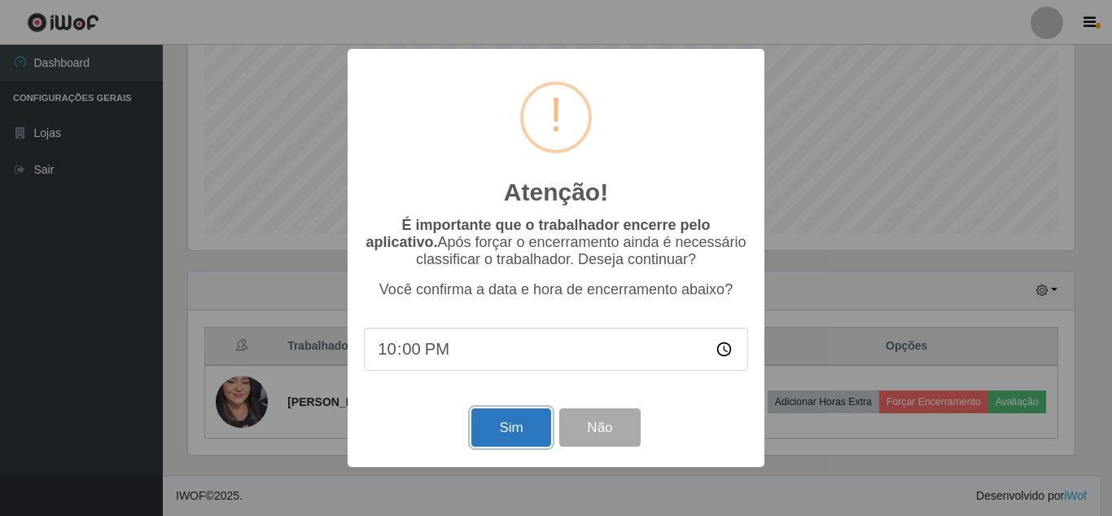
click at [490, 431] on button "Sim" at bounding box center [511, 427] width 79 height 38
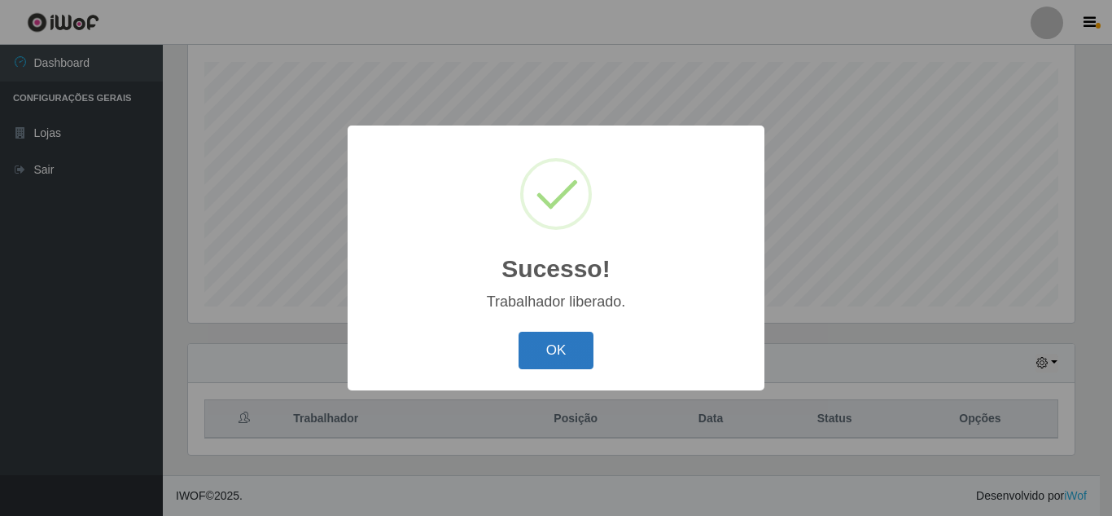
click at [560, 353] on button "OK" at bounding box center [557, 350] width 76 height 38
